Goal: Navigation & Orientation: Go to known website

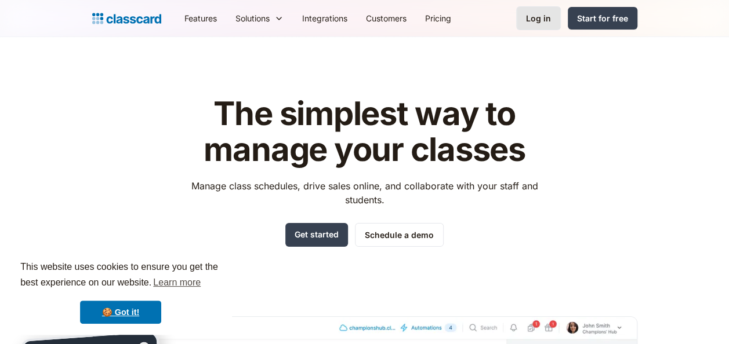
click at [545, 23] on div "Log in" at bounding box center [538, 18] width 25 height 12
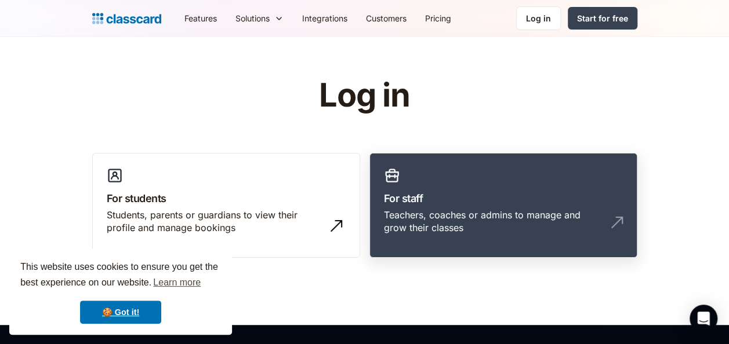
click at [414, 189] on link "For staff Teachers, coaches or admins to manage and grow their classes" at bounding box center [503, 205] width 268 height 105
